Goal: Task Accomplishment & Management: Understand process/instructions

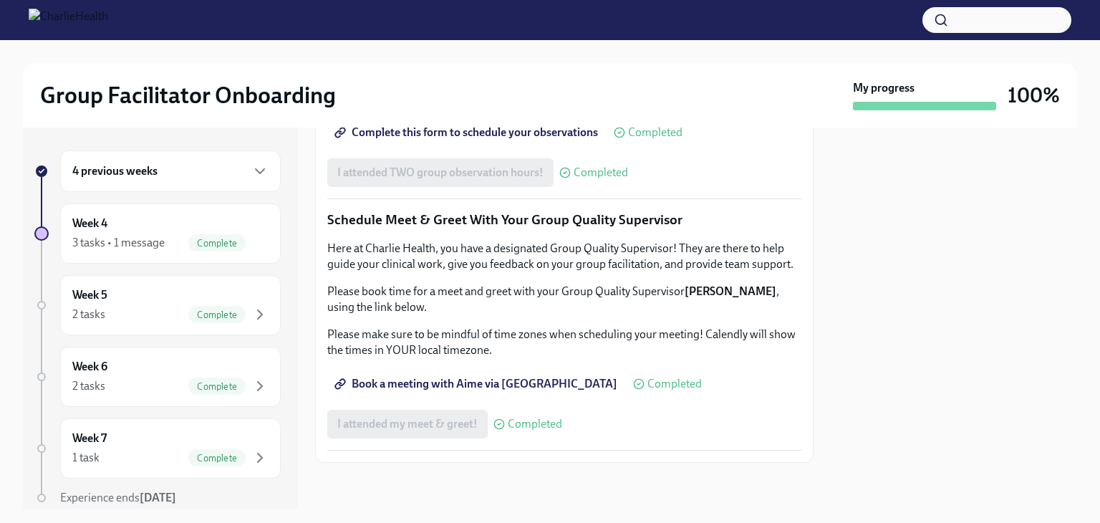
scroll to position [1387, 0]
click at [251, 176] on icon "button" at bounding box center [259, 171] width 17 height 17
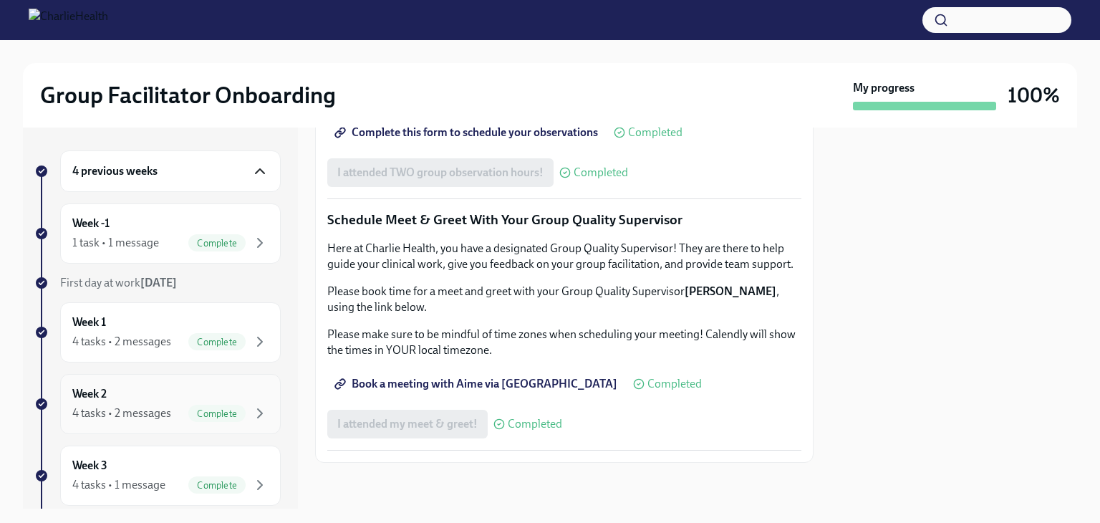
click at [154, 402] on div "Week 2 4 tasks • 2 messages Complete" at bounding box center [170, 404] width 196 height 36
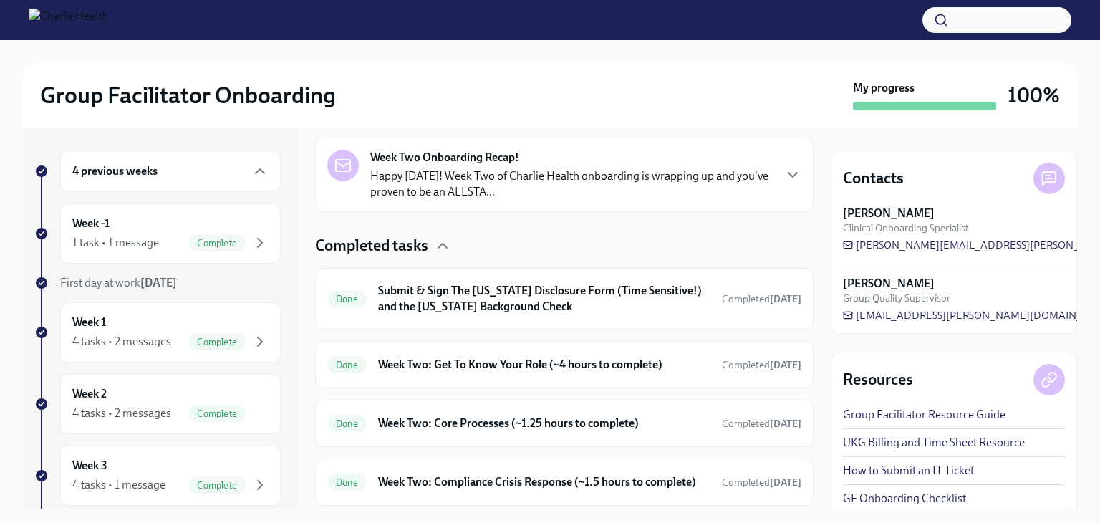
scroll to position [407, 0]
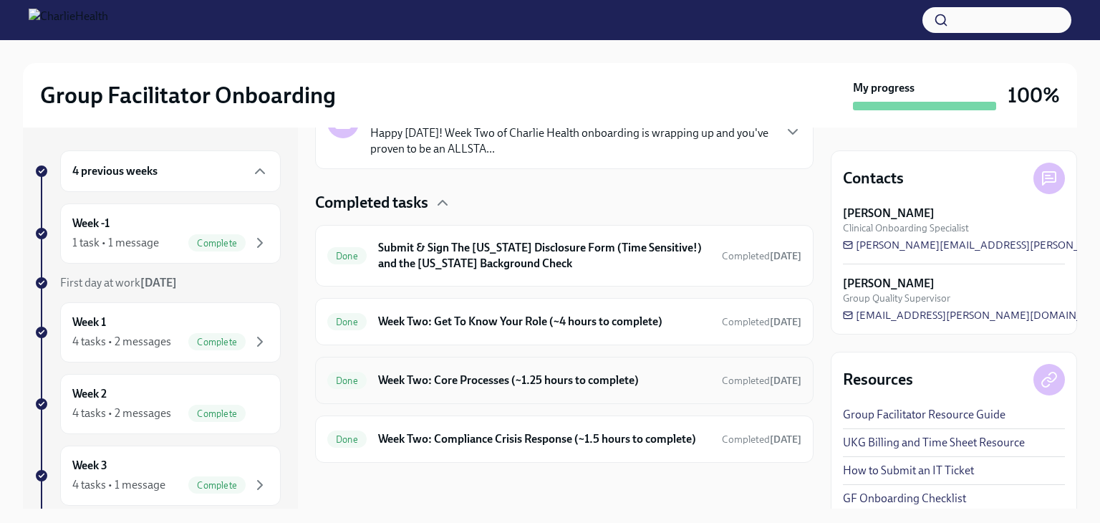
click at [603, 373] on h6 "Week Two: Core Processes (~1.25 hours to complete)" at bounding box center [544, 381] width 332 height 16
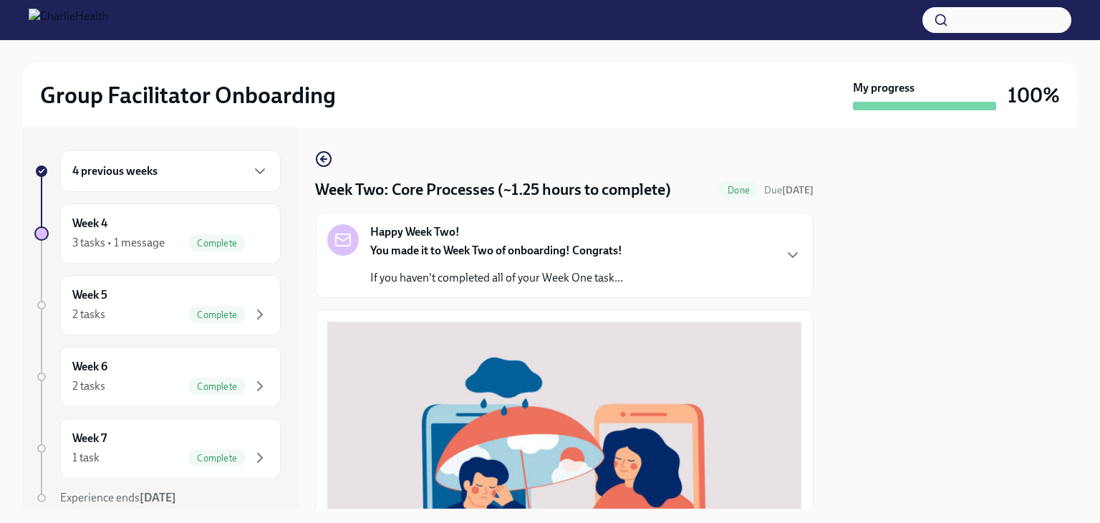
click at [324, 159] on icon "button" at bounding box center [324, 159] width 6 height 0
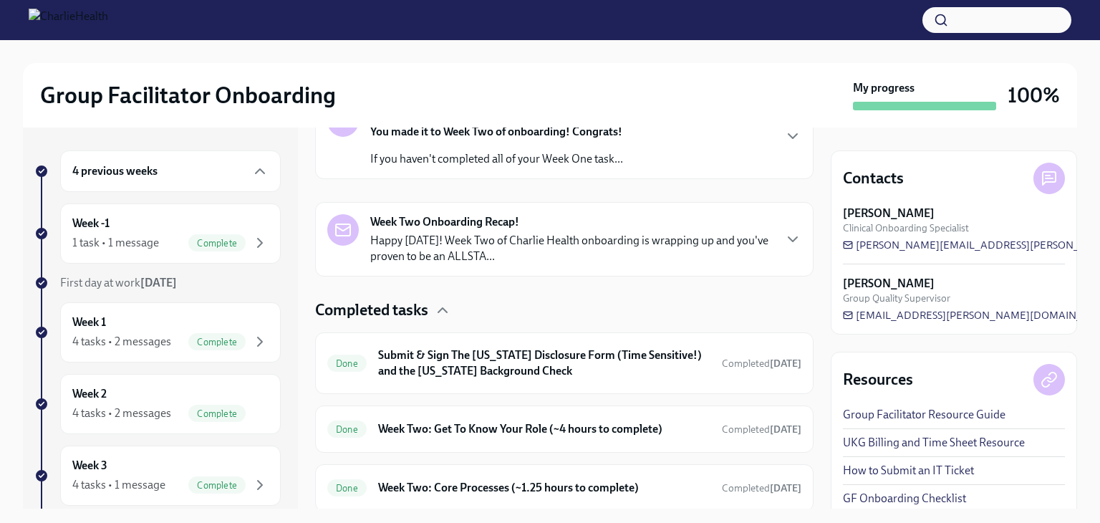
scroll to position [407, 0]
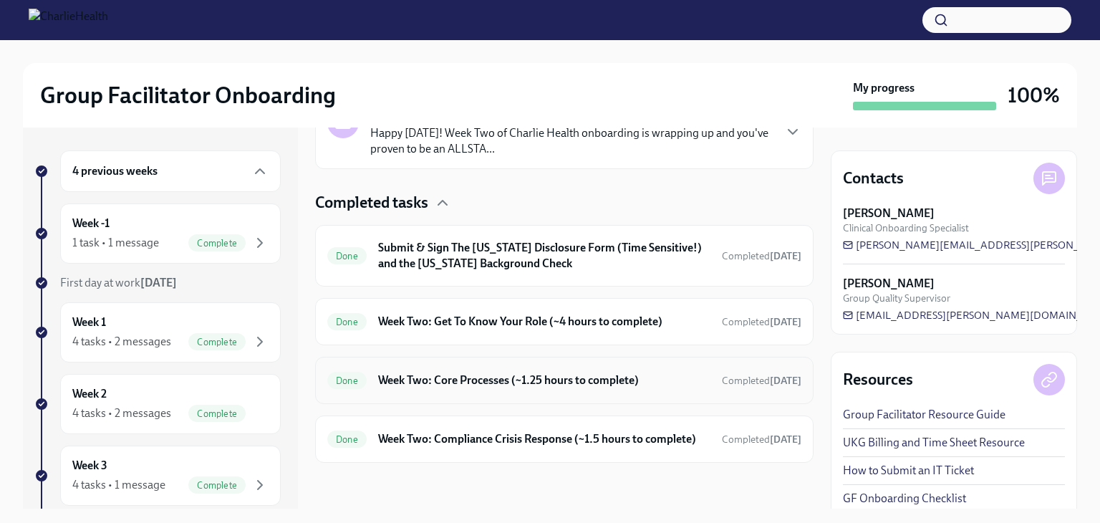
click at [584, 373] on h6 "Week Two: Core Processes (~1.25 hours to complete)" at bounding box center [544, 381] width 332 height 16
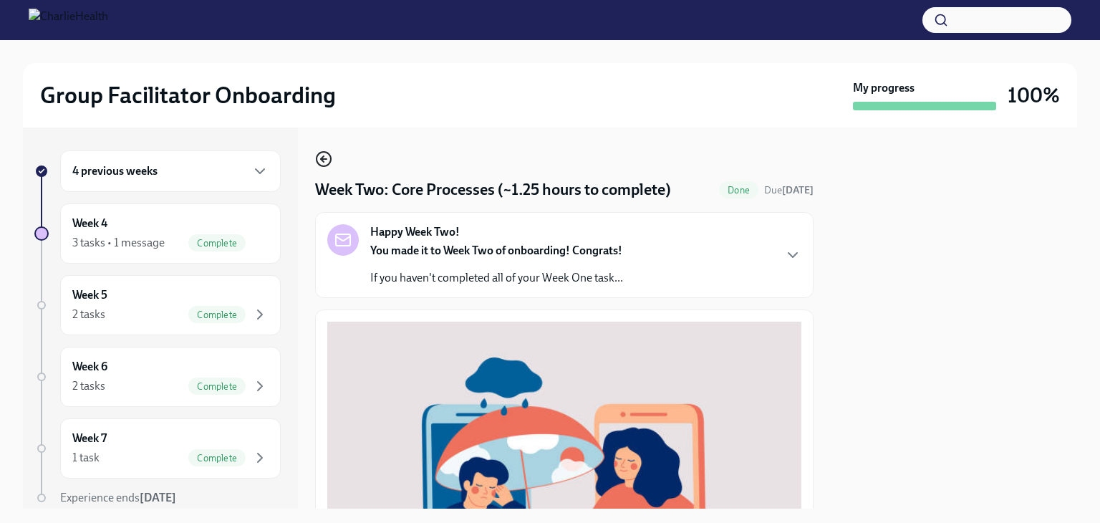
click at [315, 161] on icon "button" at bounding box center [323, 158] width 17 height 17
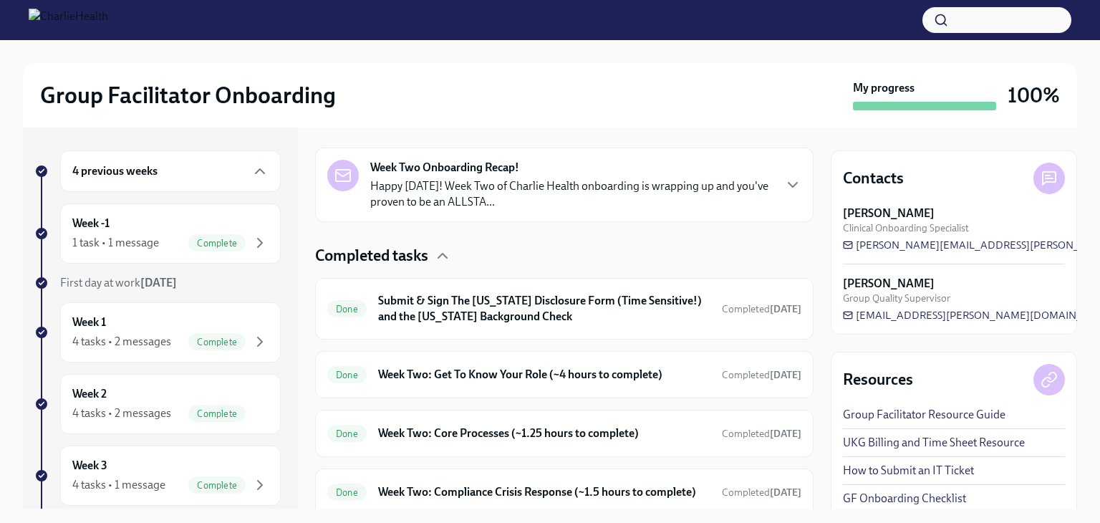
scroll to position [407, 0]
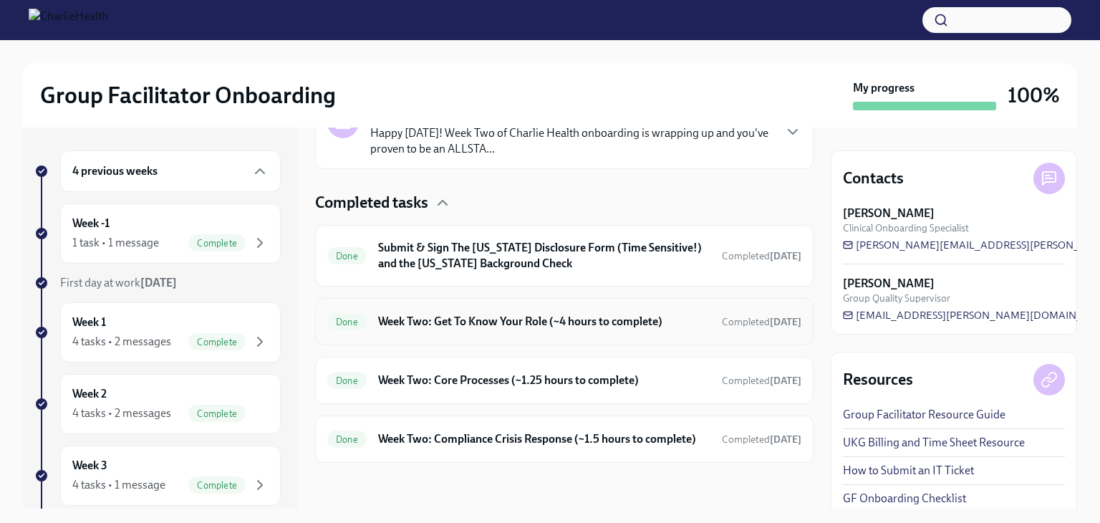
click at [627, 314] on h6 "Week Two: Get To Know Your Role (~4 hours to complete)" at bounding box center [544, 322] width 332 height 16
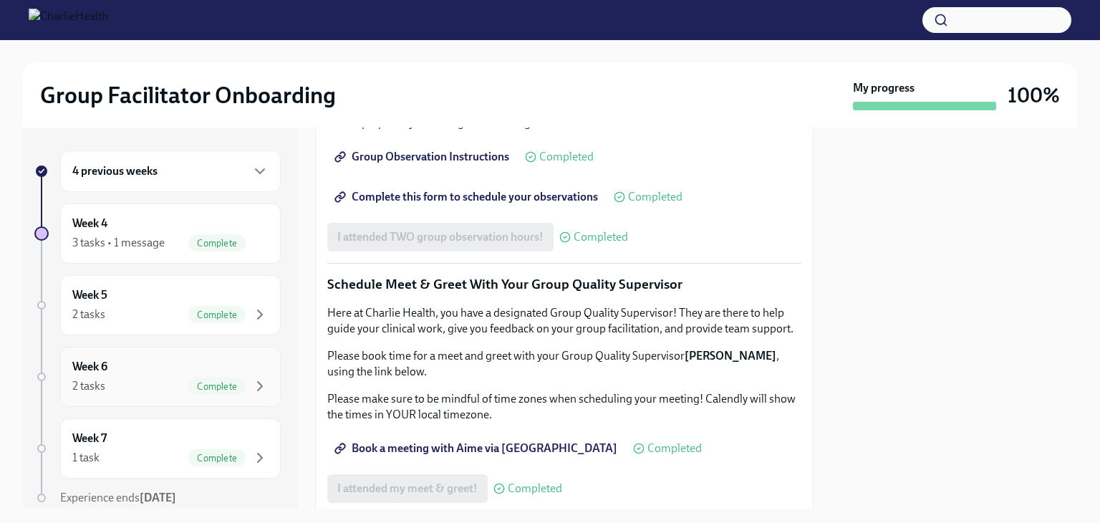
scroll to position [814, 0]
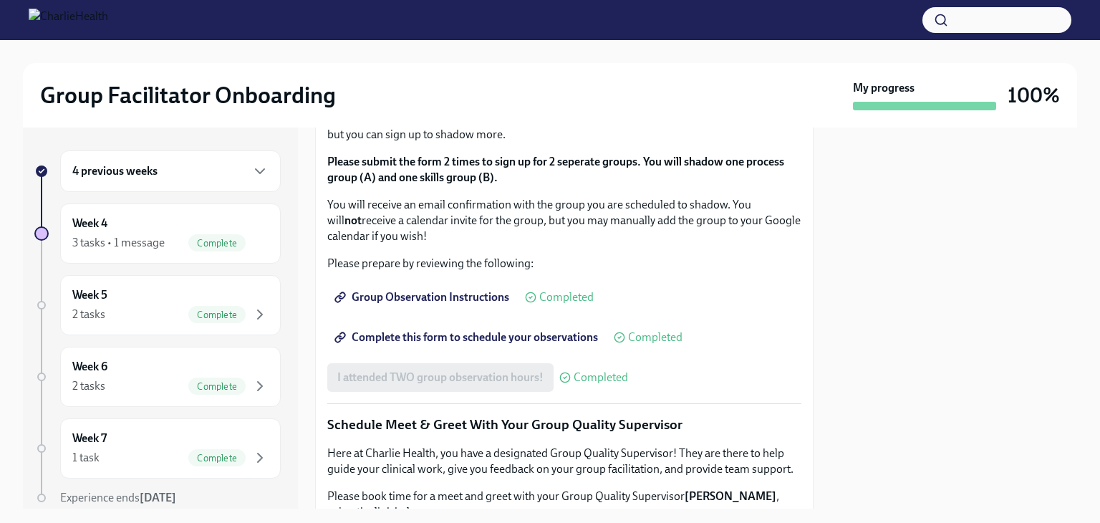
click at [224, 156] on div "4 previous weeks" at bounding box center [170, 171] width 221 height 42
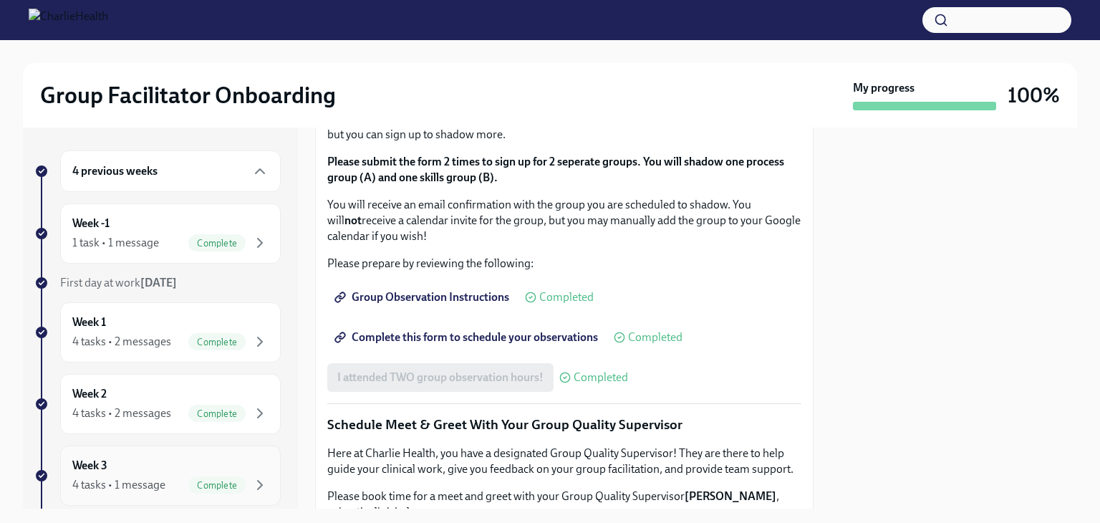
click at [193, 476] on div "Complete" at bounding box center [216, 484] width 57 height 17
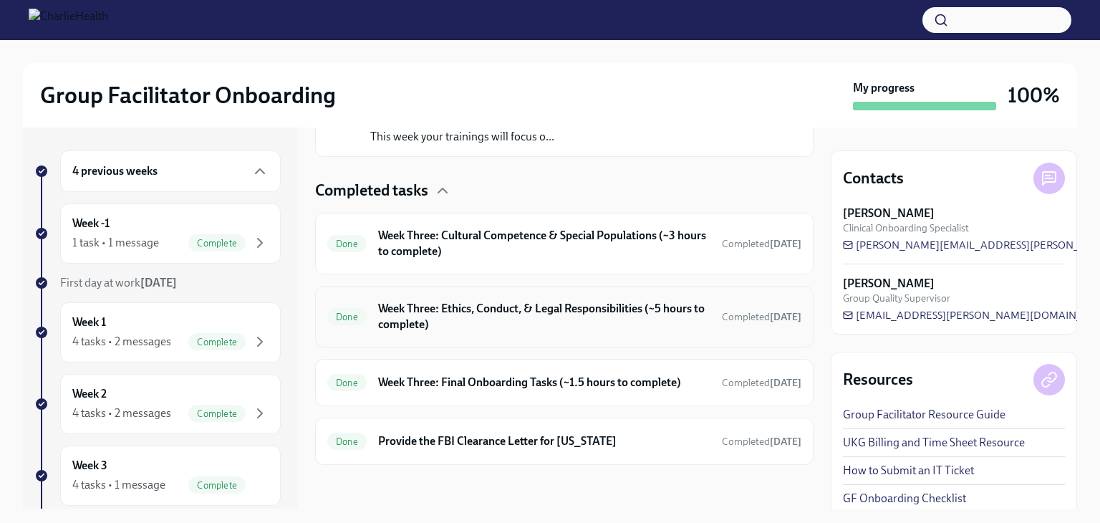
scroll to position [310, 0]
click at [597, 377] on h6 "Week Three: Final Onboarding Tasks (~1.5 hours to complete)" at bounding box center [544, 382] width 332 height 16
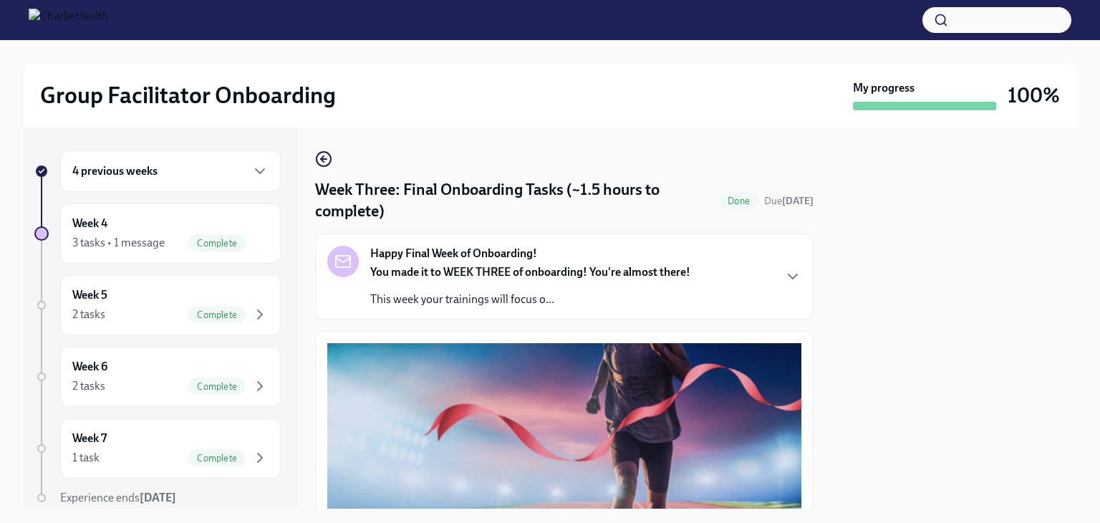
click at [324, 148] on div "Week Three: Final Onboarding Tasks (~1.5 hours to complete) Done Due [DATE] Hap…" at bounding box center [564, 318] width 499 height 381
click at [324, 153] on circle "button" at bounding box center [324, 159] width 14 height 14
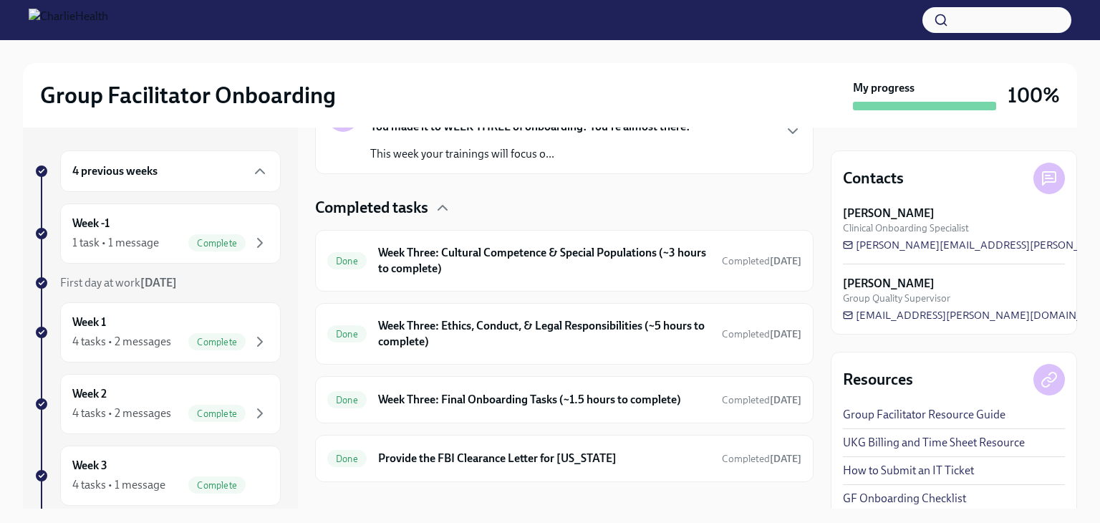
scroll to position [310, 0]
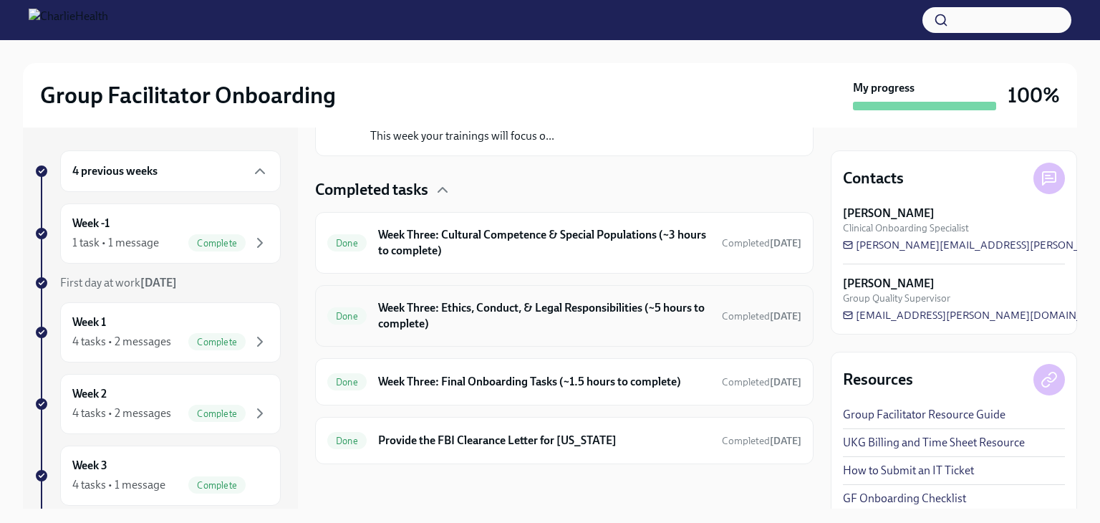
click at [638, 318] on h6 "Week Three: Ethics, Conduct, & Legal Responsibilities (~5 hours to complete)" at bounding box center [544, 316] width 332 height 32
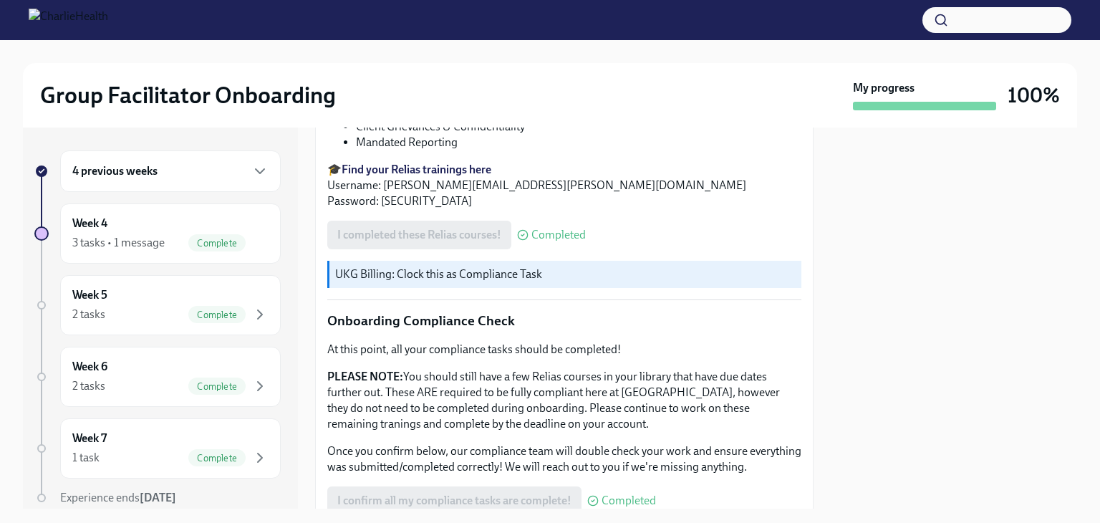
scroll to position [716, 0]
click at [436, 161] on strong "Find your Relias trainings here" at bounding box center [417, 168] width 150 height 14
